Goal: Find specific page/section: Find specific page/section

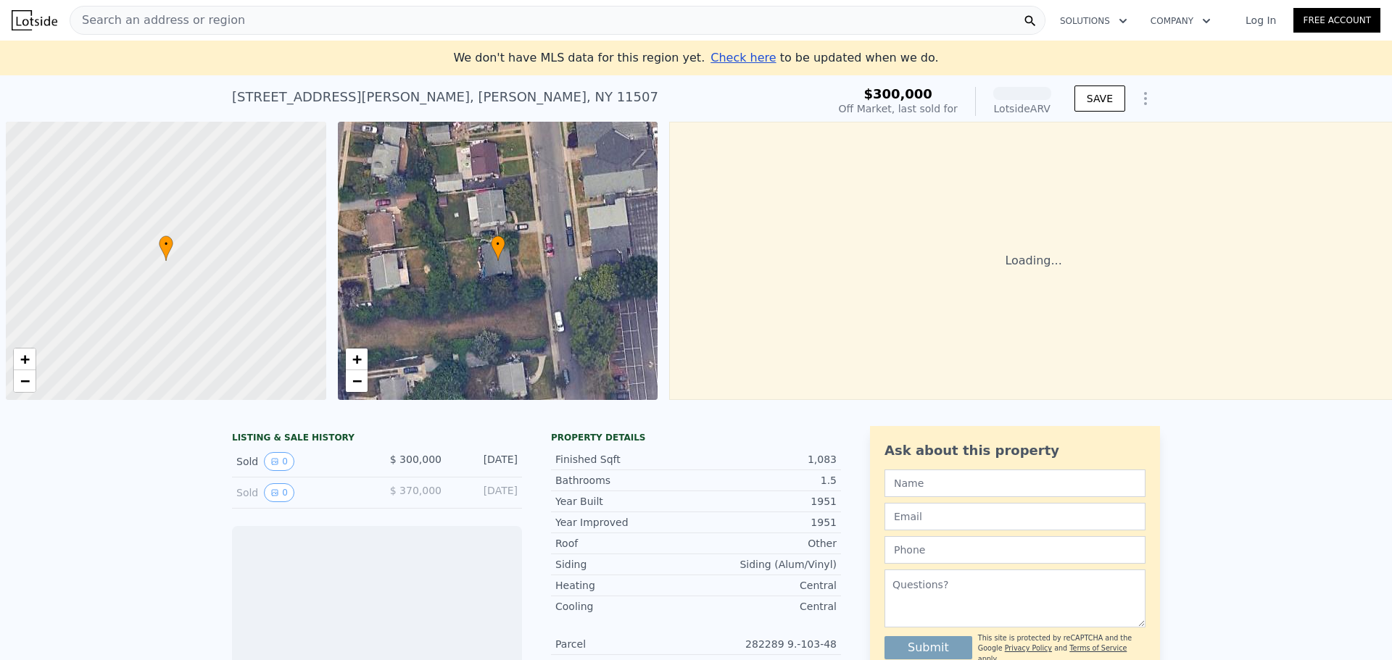
scroll to position [0, 6]
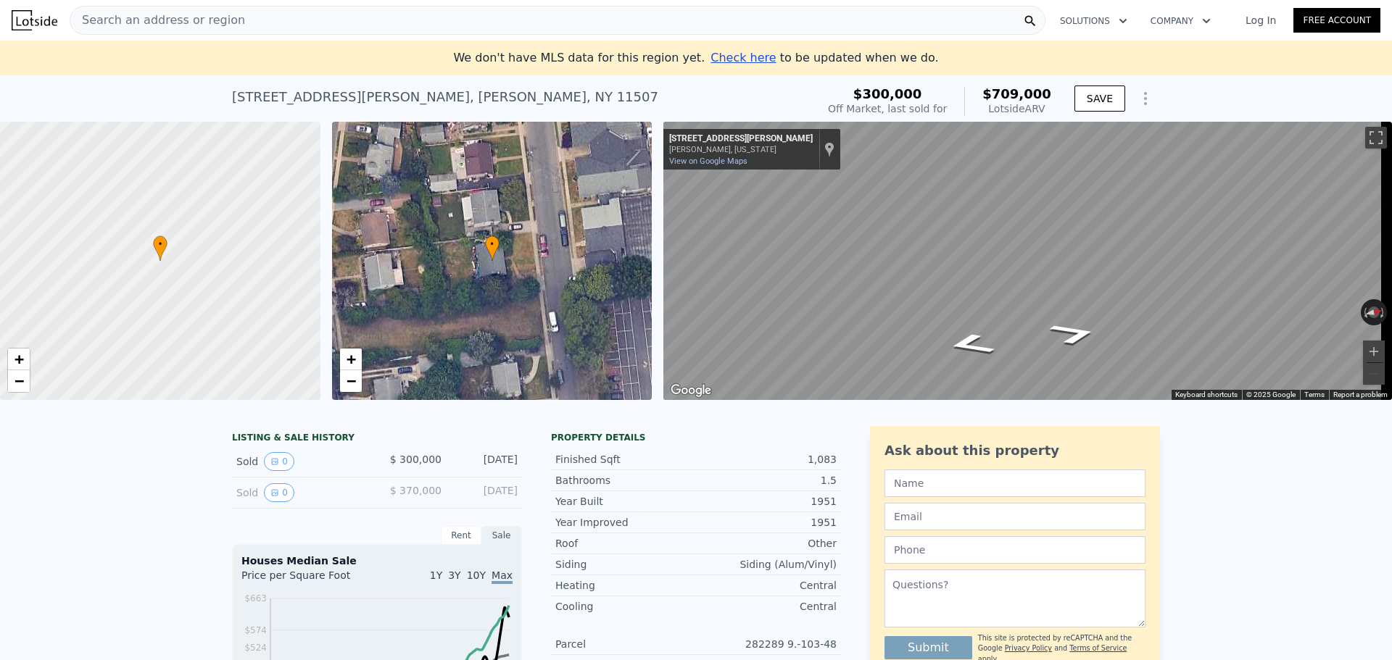
click at [133, 5] on div "Search an address or region Solutions Company Open main menu Log In Free Account" at bounding box center [696, 20] width 1368 height 35
click at [136, 18] on span "Search an address or region" at bounding box center [157, 20] width 175 height 17
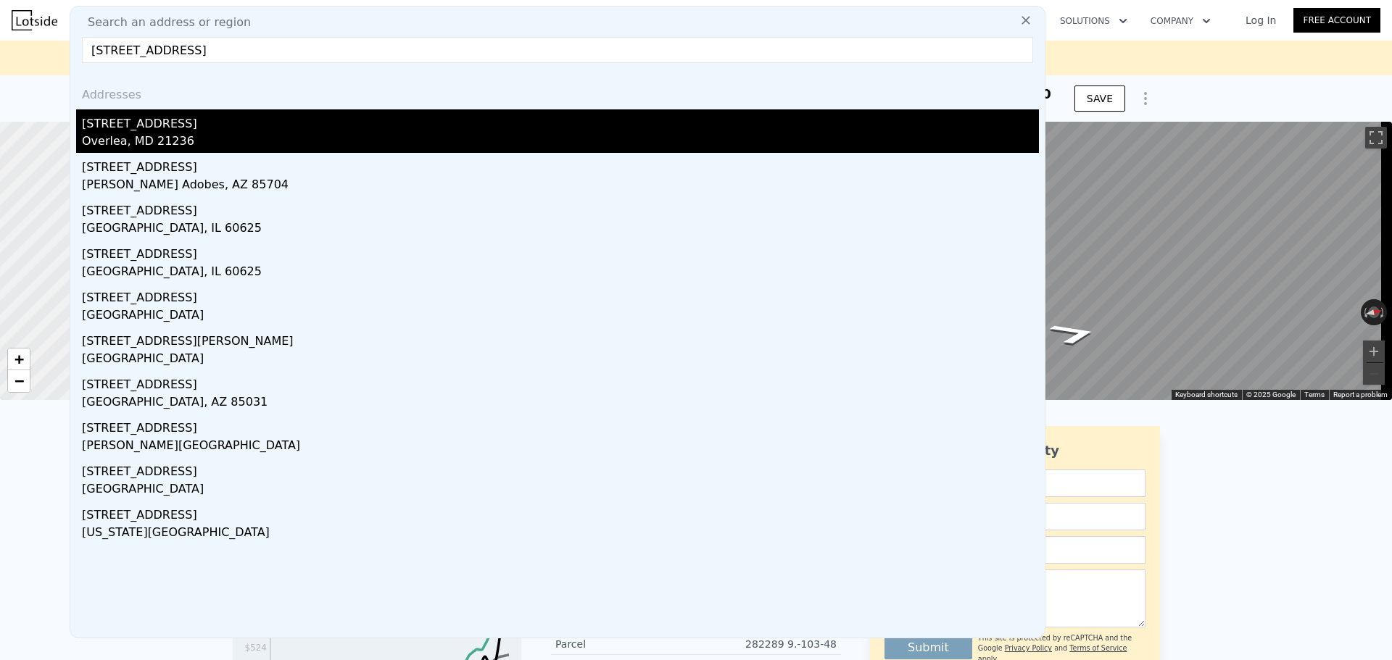
type input "[STREET_ADDRESS]"
click at [171, 147] on div "Overlea, MD 21236" at bounding box center [560, 143] width 957 height 20
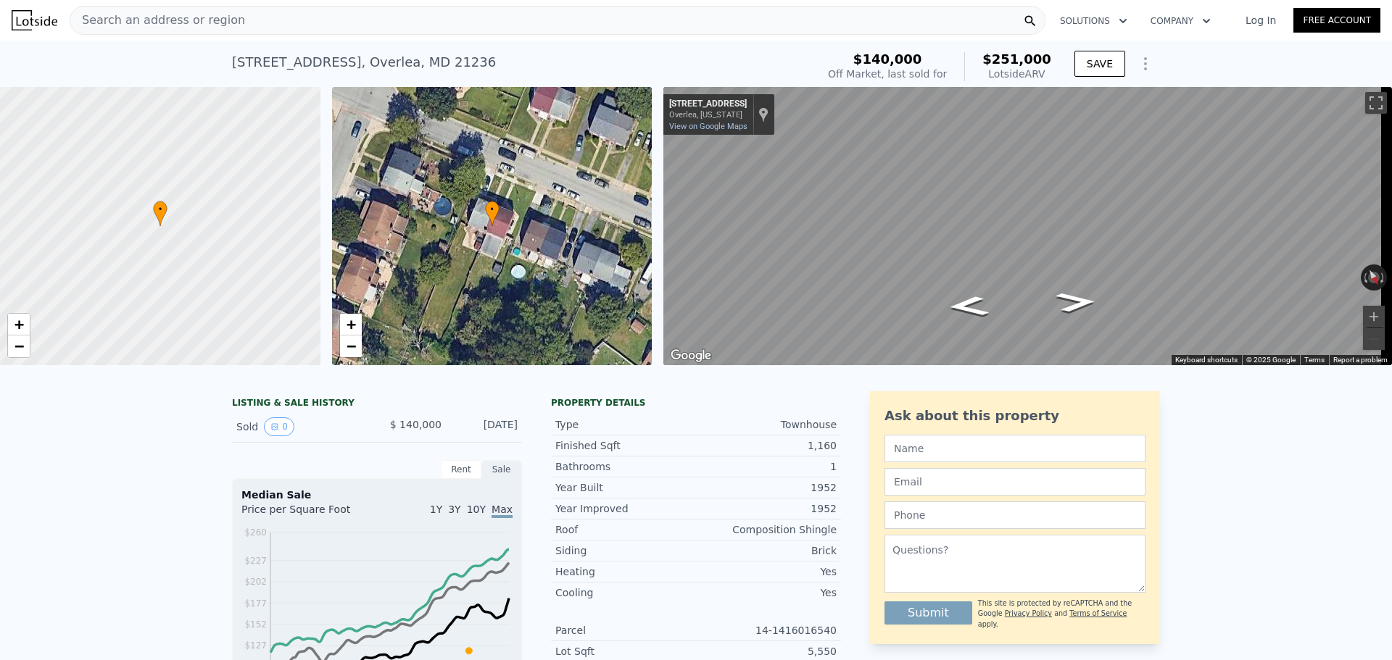
click at [528, 261] on div "• + −" at bounding box center [492, 226] width 320 height 278
click at [494, 222] on icon at bounding box center [492, 213] width 14 height 25
click at [495, 217] on icon at bounding box center [491, 213] width 13 height 25
click at [496, 217] on icon at bounding box center [492, 213] width 14 height 25
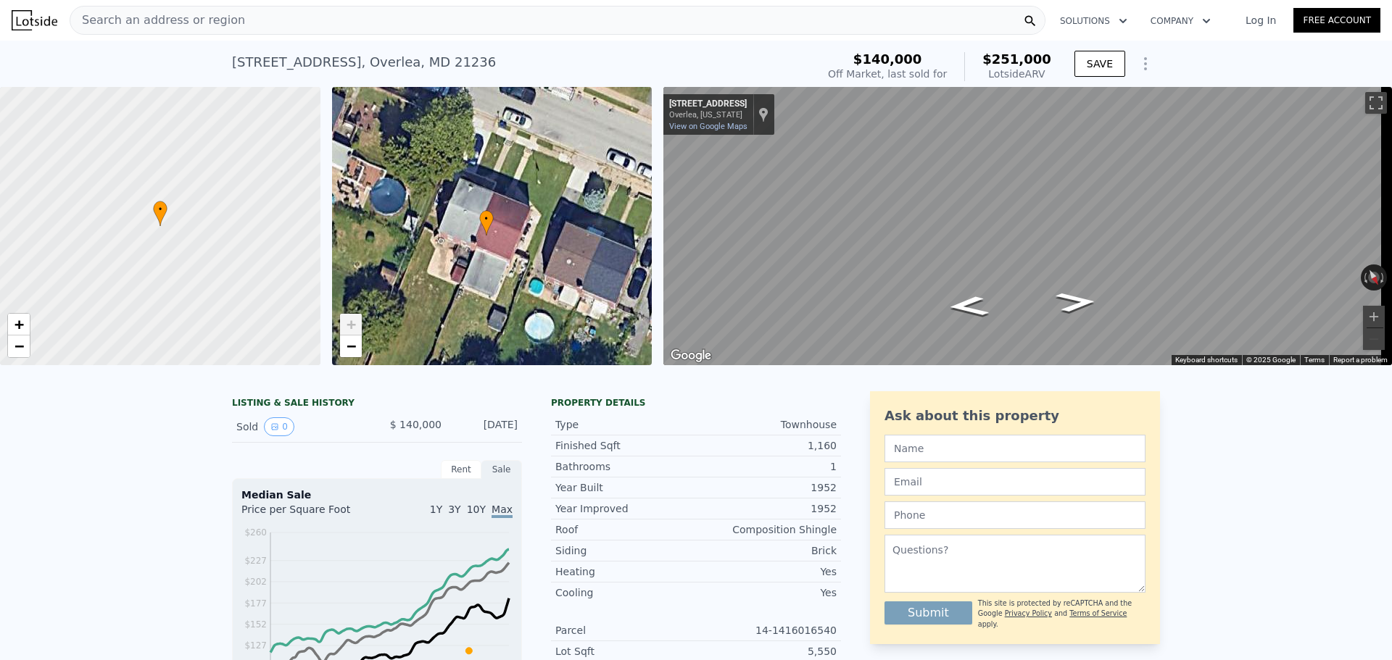
click at [486, 236] on div "• + −" at bounding box center [492, 226] width 320 height 278
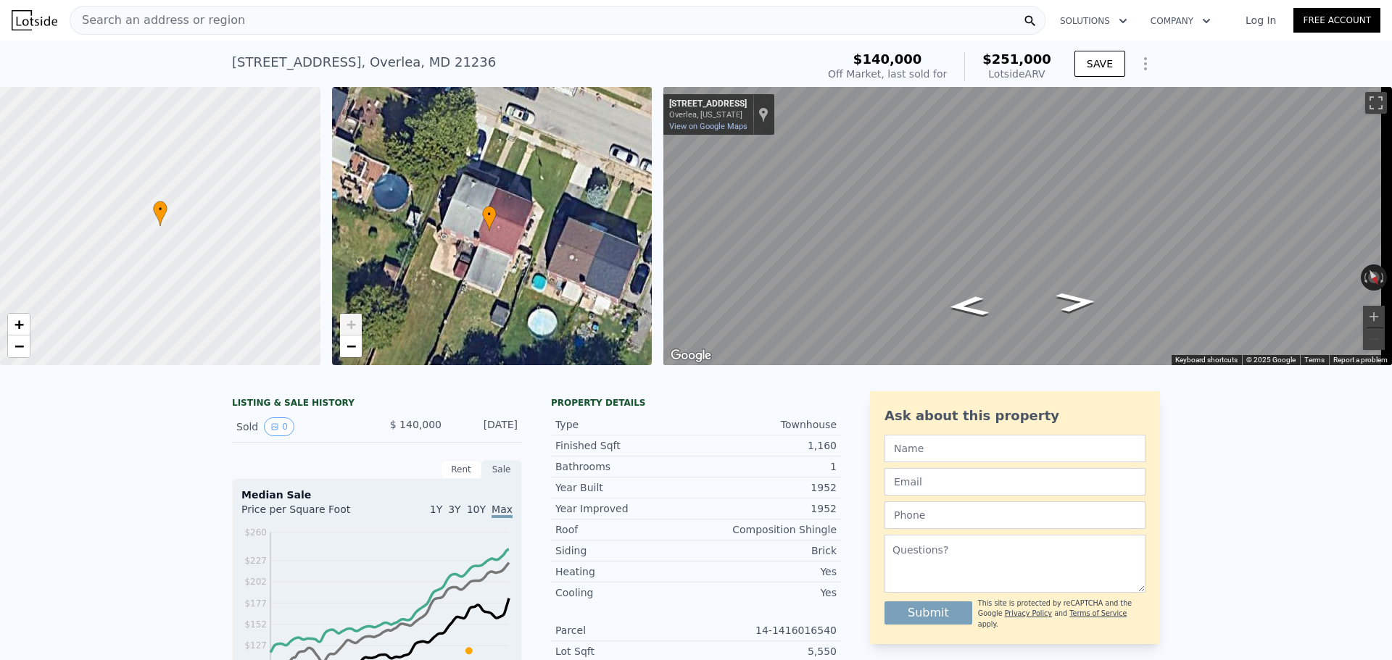
click at [494, 223] on icon at bounding box center [489, 218] width 14 height 25
click at [489, 217] on span "•" at bounding box center [489, 214] width 14 height 13
click at [352, 329] on span "+" at bounding box center [350, 324] width 9 height 18
click at [354, 328] on span "+" at bounding box center [350, 324] width 9 height 18
click at [492, 288] on div "• + −" at bounding box center [492, 226] width 320 height 278
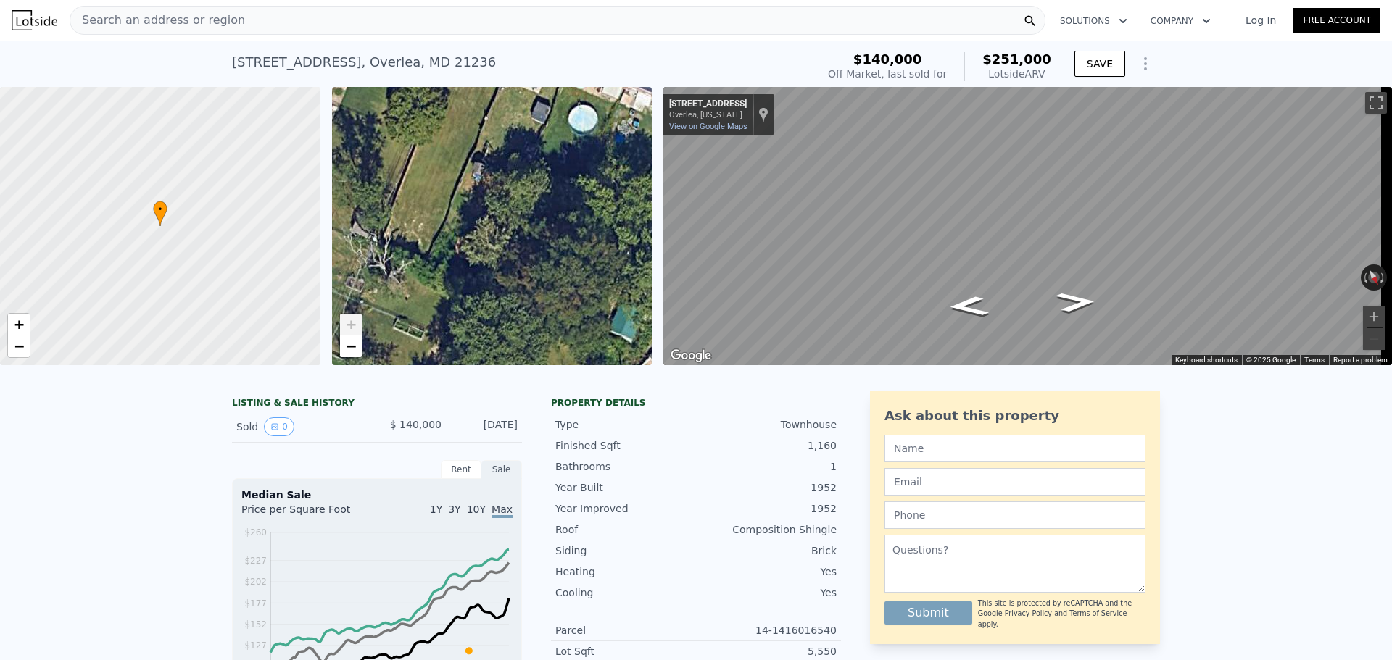
drag, startPoint x: 473, startPoint y: 317, endPoint x: 512, endPoint y: 114, distance: 206.7
click at [512, 114] on div "• + −" at bounding box center [492, 226] width 320 height 278
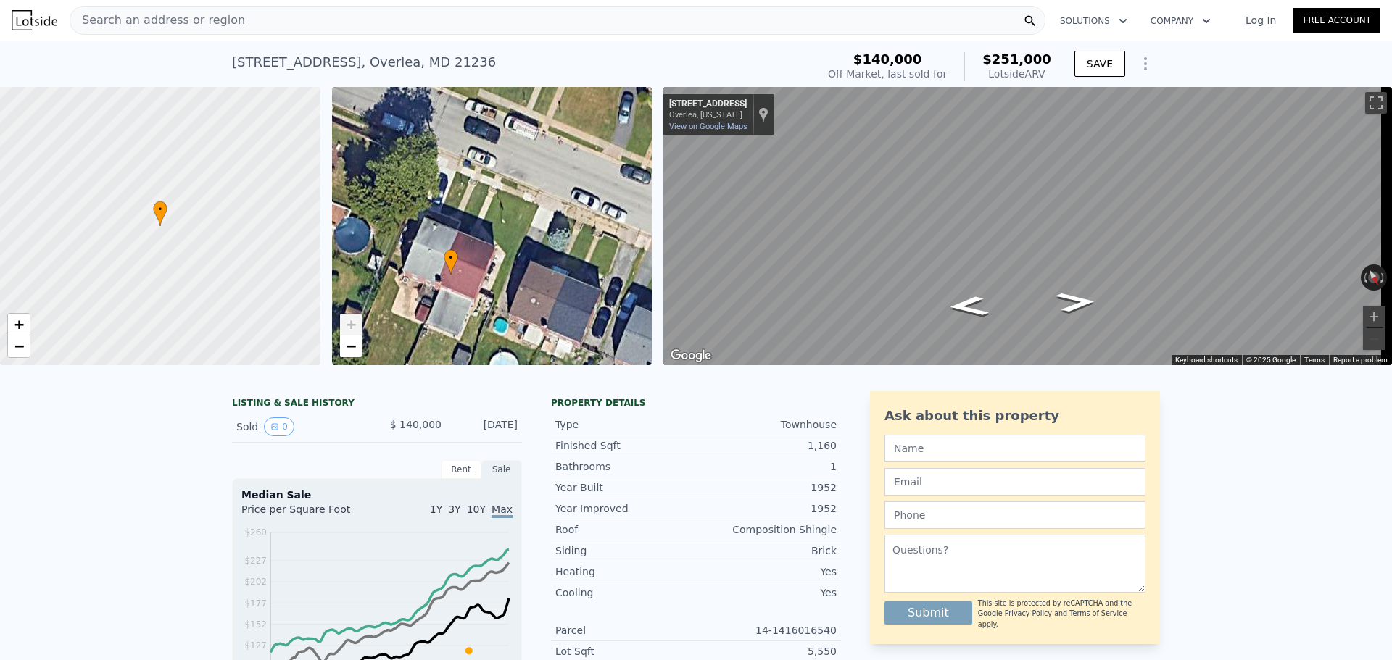
drag, startPoint x: 462, startPoint y: 260, endPoint x: 383, endPoint y: 507, distance: 259.5
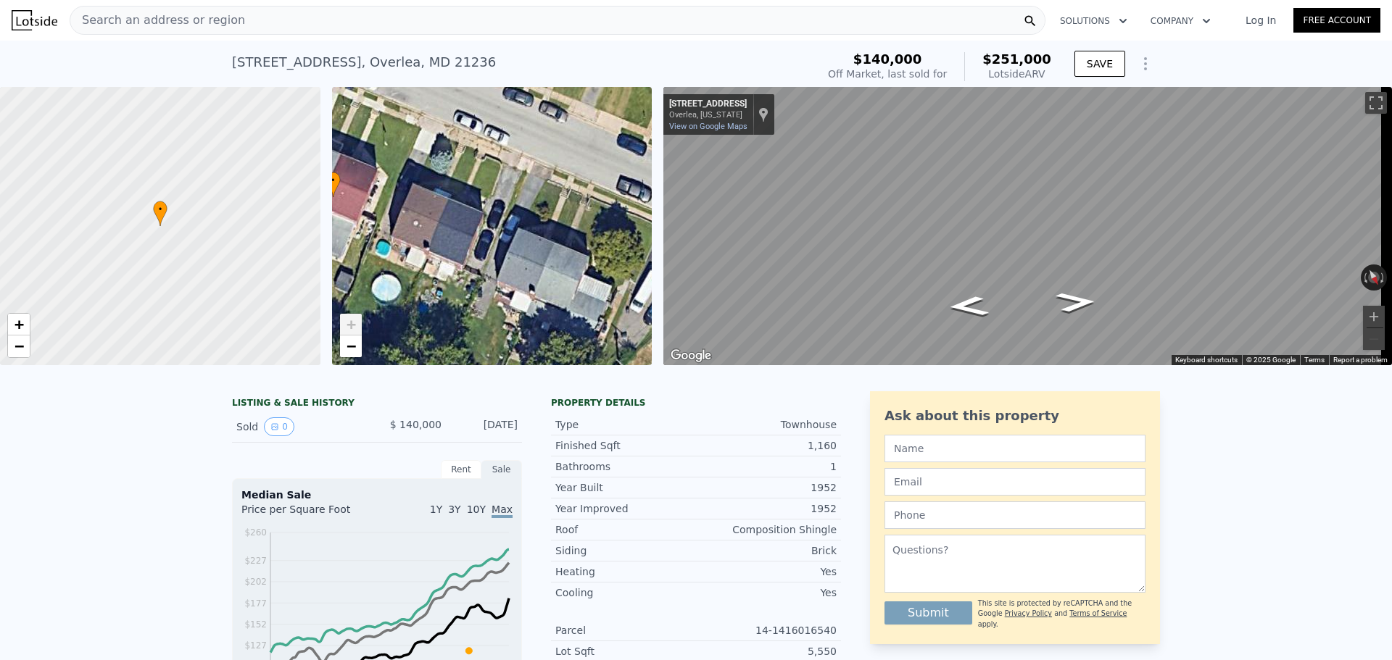
drag, startPoint x: 554, startPoint y: 266, endPoint x: 437, endPoint y: 188, distance: 140.7
click at [437, 188] on div "• + −" at bounding box center [492, 226] width 320 height 278
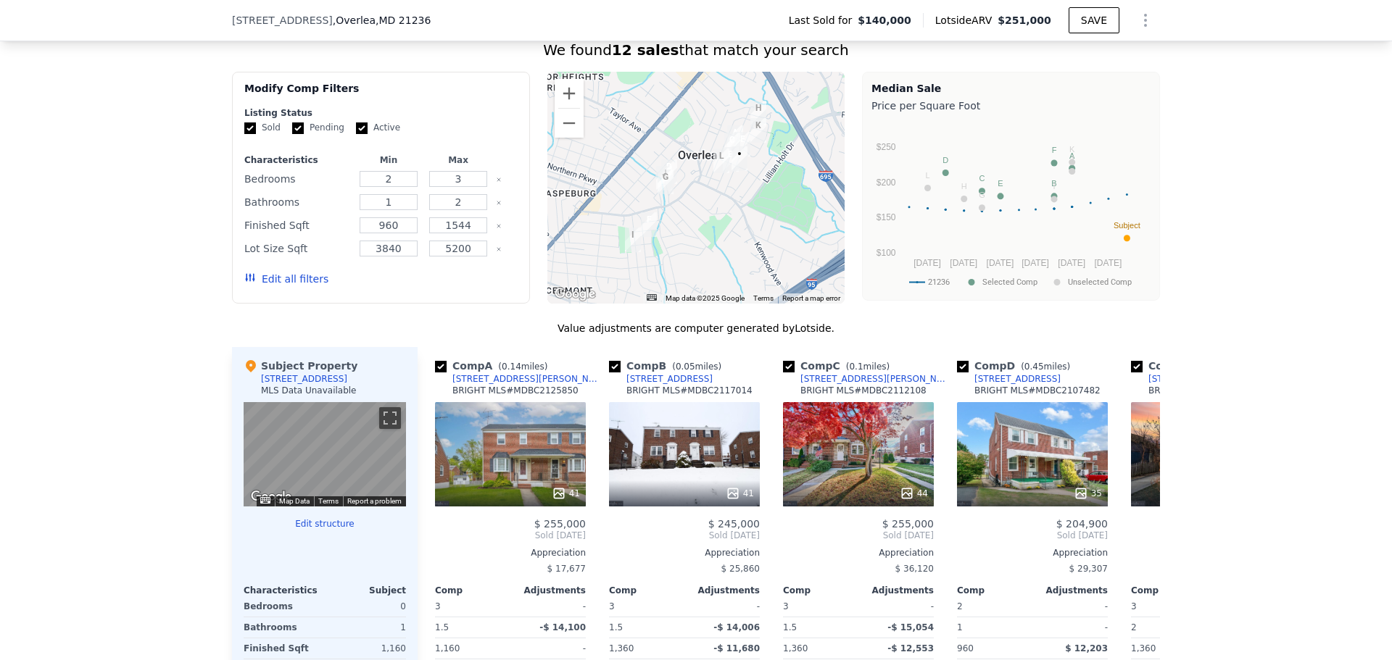
scroll to position [1227, 0]
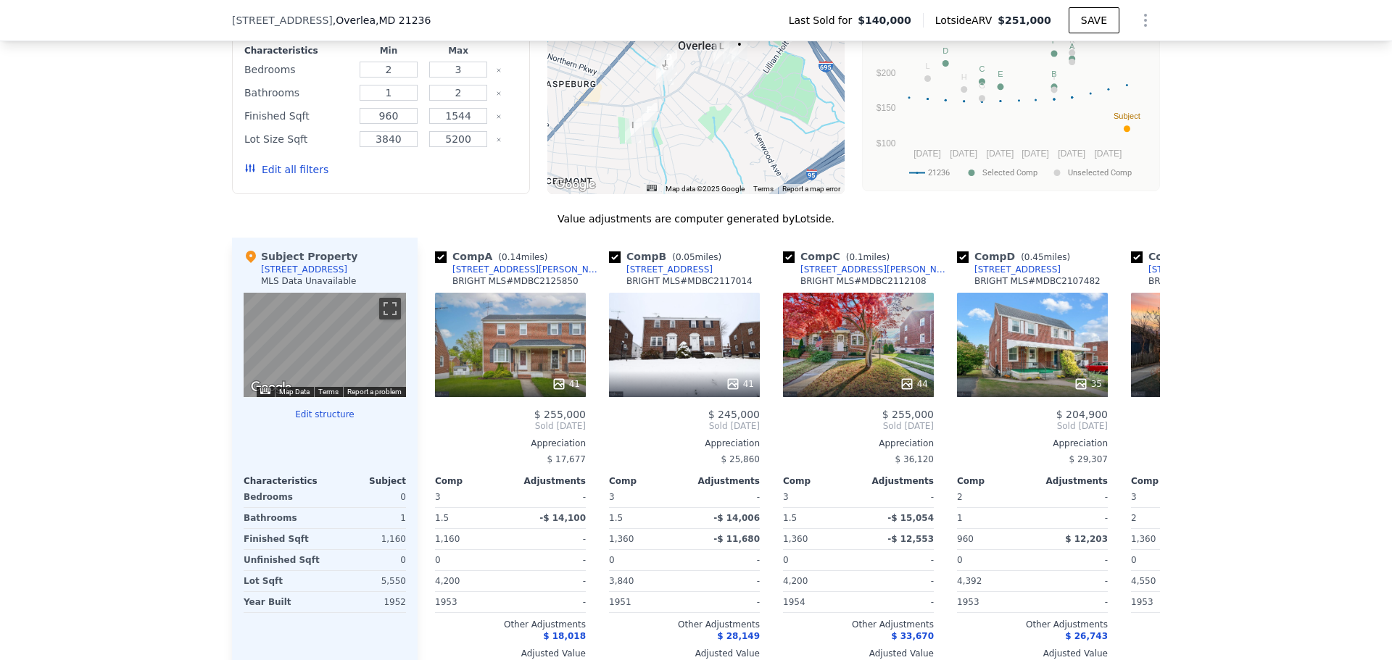
click at [299, 275] on div "[STREET_ADDRESS]" at bounding box center [304, 270] width 86 height 12
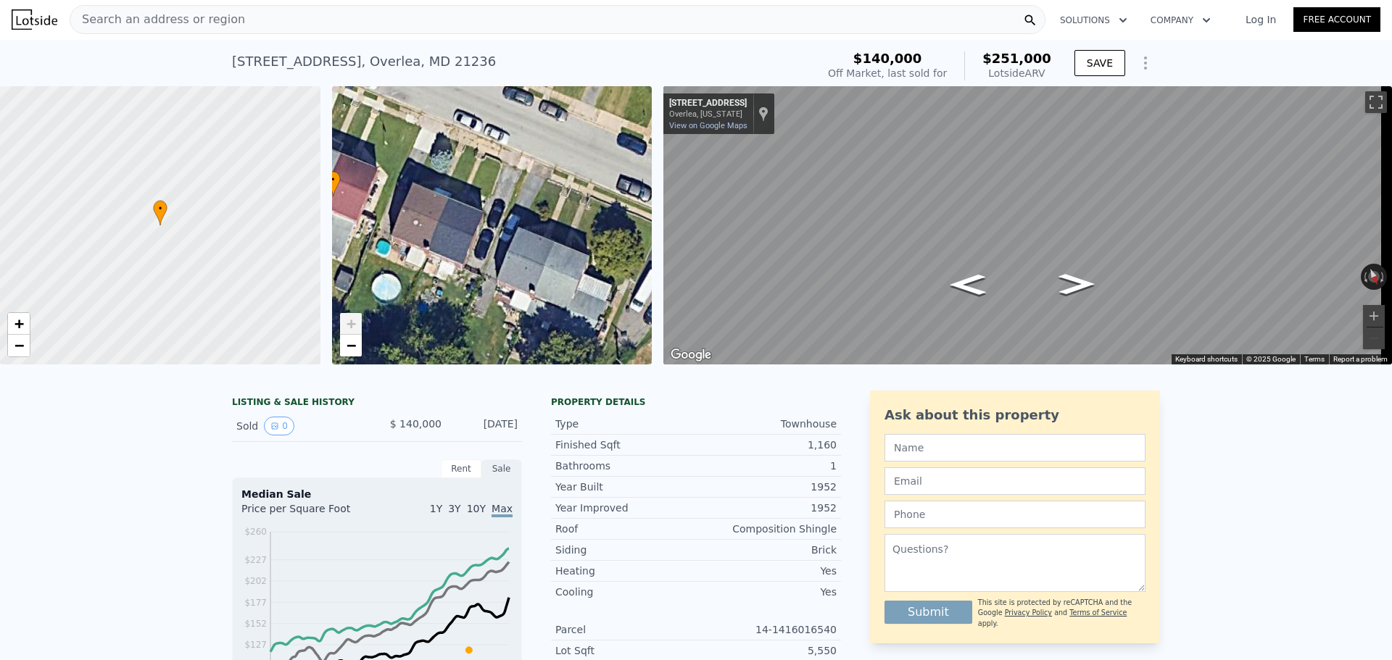
scroll to position [0, 0]
click at [1139, 67] on icon "Show Options" at bounding box center [1144, 63] width 17 height 17
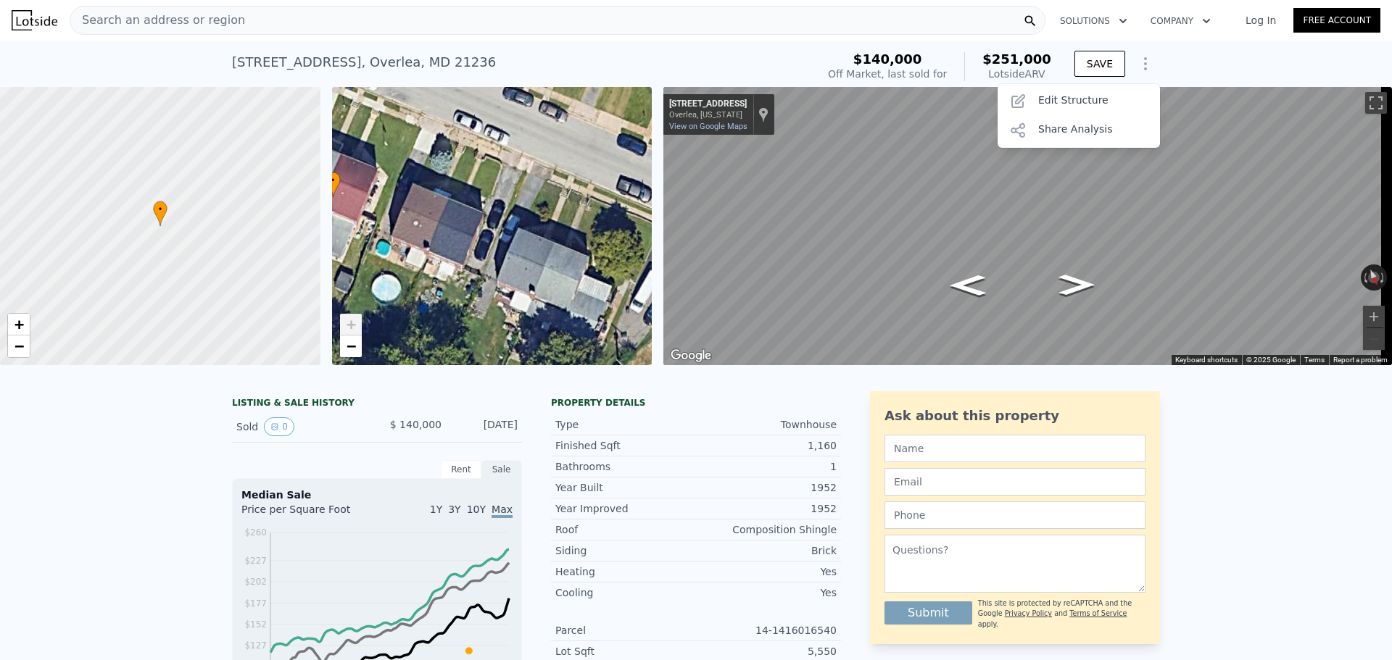
click at [1139, 67] on icon "Show Options" at bounding box center [1144, 63] width 17 height 17
